Goal: Information Seeking & Learning: Understand process/instructions

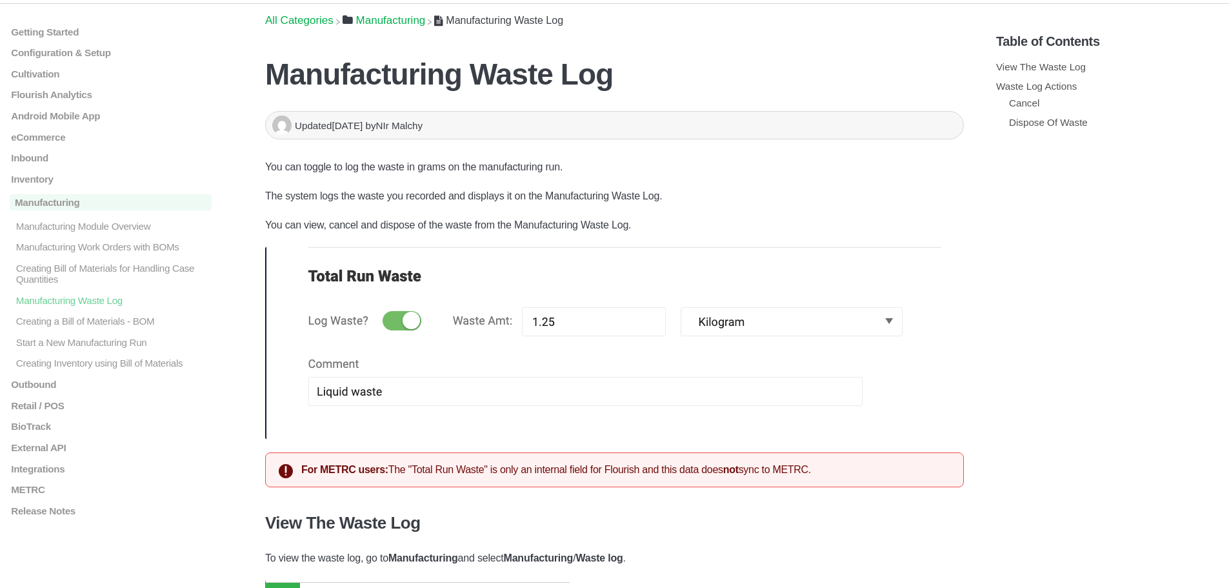
scroll to position [64, 0]
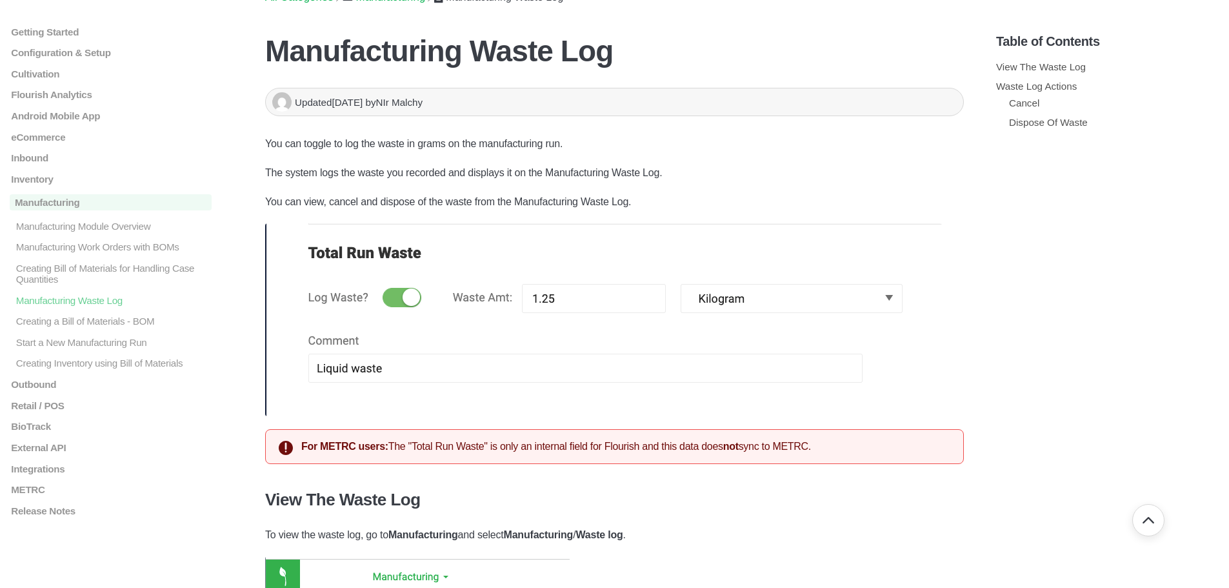
click at [450, 441] on div "For METRC users: The "Total Run Waste" is only an internal field for Flourish a…" at bounding box center [614, 446] width 698 height 35
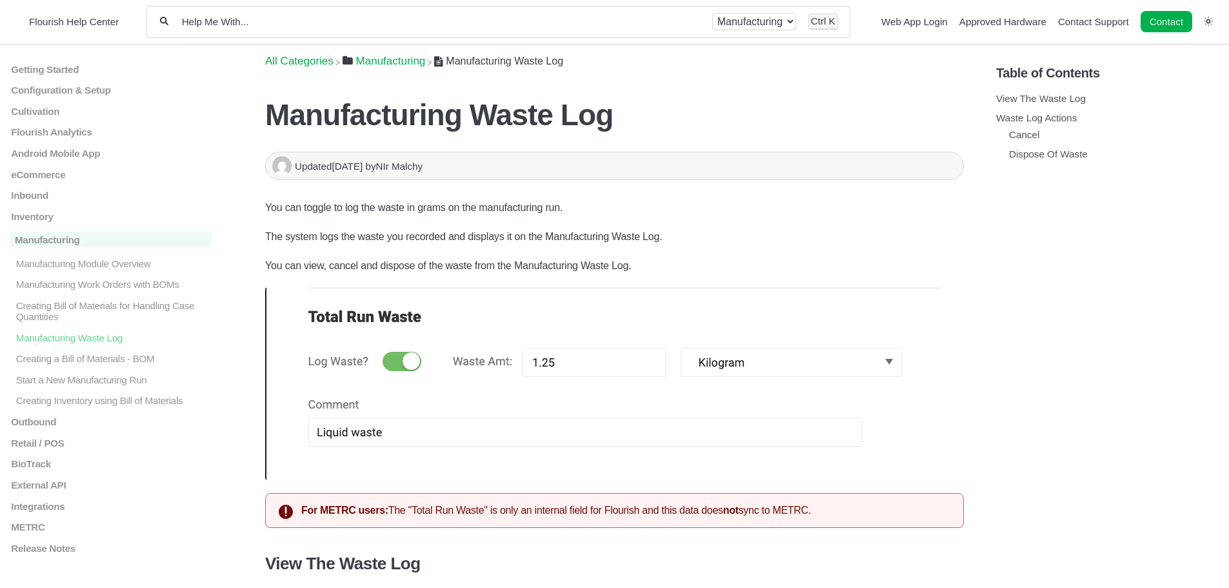
scroll to position [0, 0]
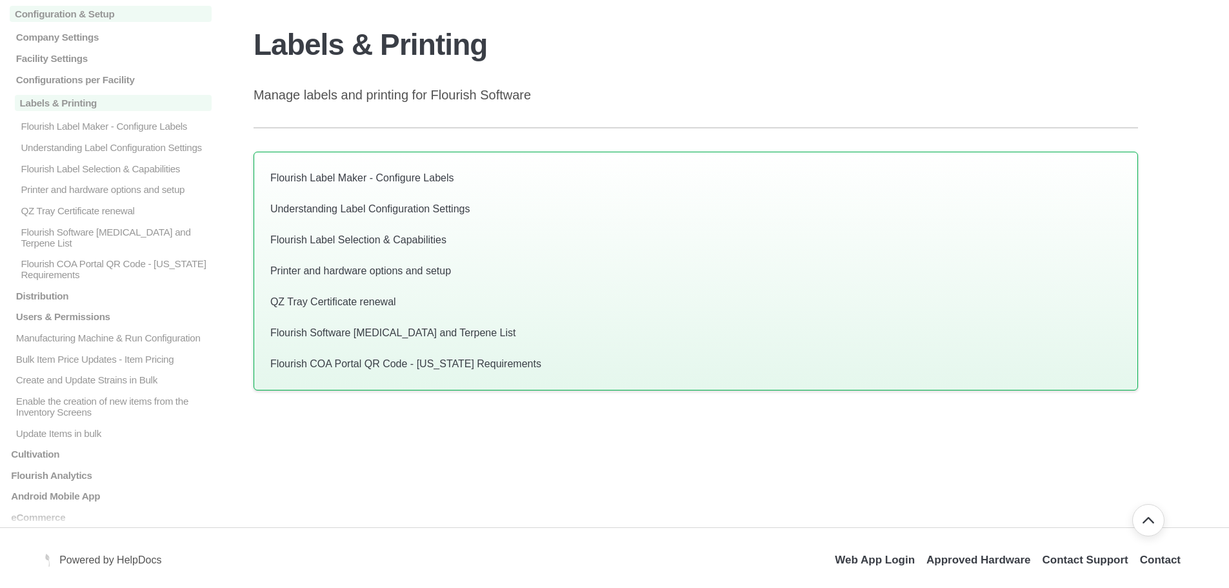
scroll to position [84, 0]
